Goal: Task Accomplishment & Management: Use online tool/utility

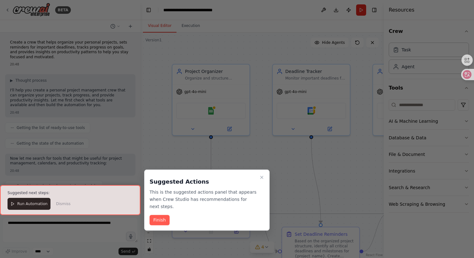
scroll to position [515, 0]
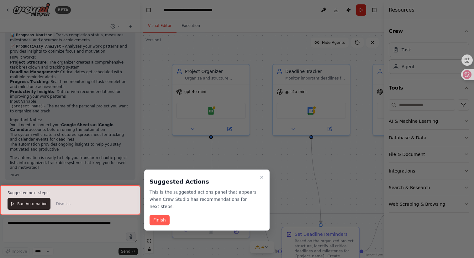
click at [40, 204] on div at bounding box center [70, 200] width 140 height 30
click at [165, 217] on button "Finish" at bounding box center [160, 220] width 20 height 10
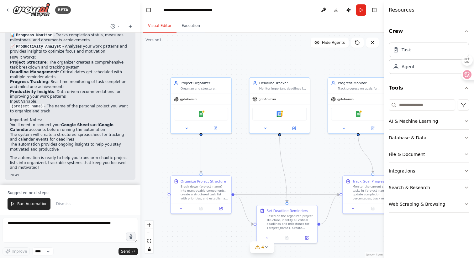
drag, startPoint x: 298, startPoint y: 168, endPoint x: 266, endPoint y: 163, distance: 32.8
click at [266, 163] on div ".deletable-edge-delete-btn { width: 20px; height: 20px; border: 0px solid #ffff…" at bounding box center [261, 146] width 243 height 226
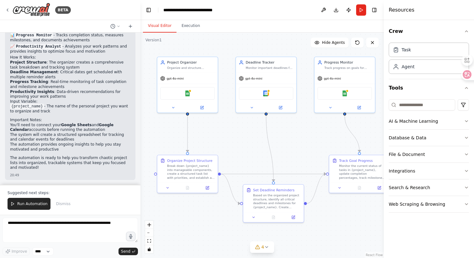
drag, startPoint x: 298, startPoint y: 154, endPoint x: 292, endPoint y: 134, distance: 20.6
click at [292, 134] on div ".deletable-edge-delete-btn { width: 20px; height: 20px; border: 0px solid #ffff…" at bounding box center [261, 146] width 243 height 226
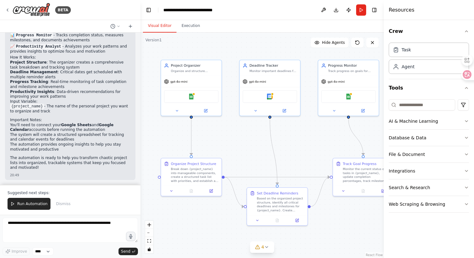
drag, startPoint x: 308, startPoint y: 148, endPoint x: 312, endPoint y: 152, distance: 5.6
click at [312, 152] on div ".deletable-edge-delete-btn { width: 20px; height: 20px; border: 0px solid #ffff…" at bounding box center [261, 146] width 243 height 226
click at [269, 101] on div "Google Calendar" at bounding box center [270, 95] width 55 height 13
click at [257, 111] on icon at bounding box center [256, 110] width 4 height 4
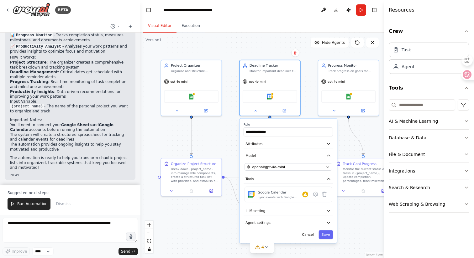
click at [229, 139] on div ".deletable-edge-delete-btn { width: 20px; height: 20px; border: 0px solid #ffff…" at bounding box center [261, 146] width 243 height 226
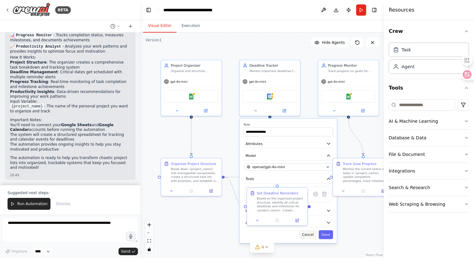
click at [306, 232] on button "Cancel" at bounding box center [308, 234] width 18 height 9
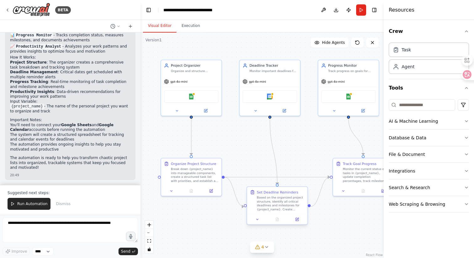
click at [276, 205] on div "Based on the organized project structure, identify all critical deadlines and m…" at bounding box center [281, 204] width 48 height 16
click at [297, 218] on button at bounding box center [299, 220] width 17 height 6
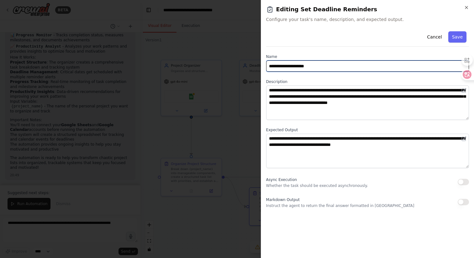
drag, startPoint x: 324, startPoint y: 67, endPoint x: 267, endPoint y: 68, distance: 57.0
click at [267, 68] on input "**********" at bounding box center [367, 65] width 203 height 11
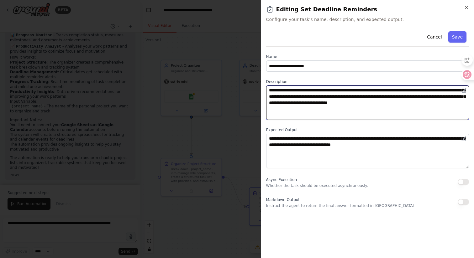
click at [301, 110] on textarea "**********" at bounding box center [367, 103] width 203 height 34
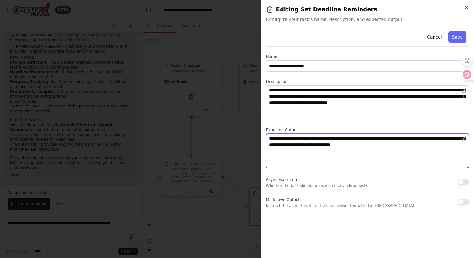
drag, startPoint x: 291, startPoint y: 137, endPoint x: 365, endPoint y: 137, distance: 73.3
click at [365, 137] on textarea "**********" at bounding box center [367, 151] width 203 height 34
click at [375, 161] on textarea "**********" at bounding box center [367, 151] width 203 height 34
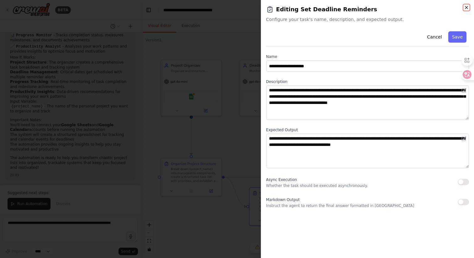
click at [465, 7] on icon "button" at bounding box center [466, 7] width 5 height 5
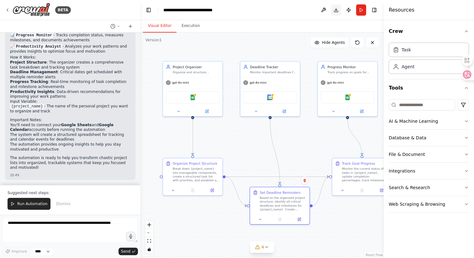
click at [335, 11] on button "Download" at bounding box center [336, 9] width 10 height 11
